Goal: Information Seeking & Learning: Learn about a topic

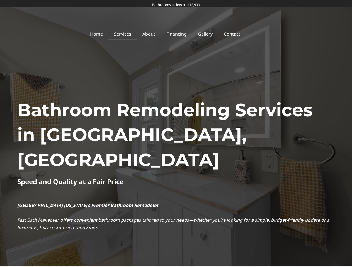
click at [176, 134] on h1 "Bathroom Remodeling Services in [GEOGRAPHIC_DATA], [GEOGRAPHIC_DATA]" at bounding box center [175, 135] width 317 height 75
